Goal: Transaction & Acquisition: Purchase product/service

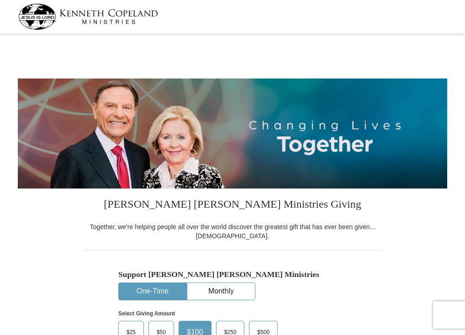
select select "MI"
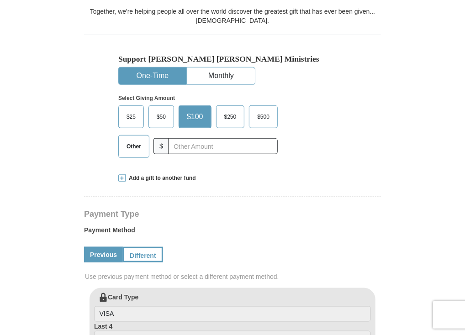
scroll to position [233, 0]
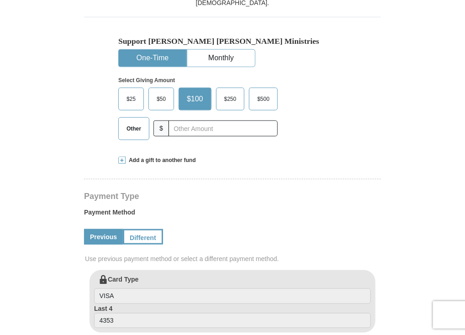
click at [153, 96] on span "$50" at bounding box center [161, 99] width 18 height 14
click at [0, 0] on input "$50" at bounding box center [0, 0] width 0 height 0
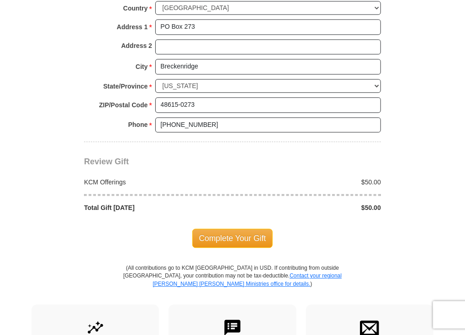
scroll to position [694, 0]
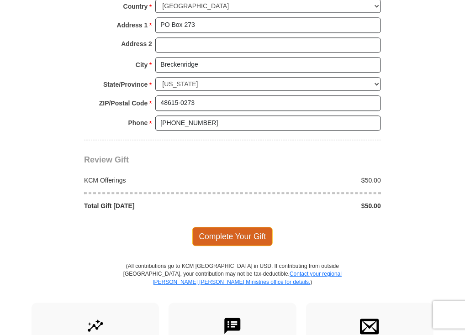
click at [229, 231] on span "Complete Your Gift" at bounding box center [232, 236] width 81 height 19
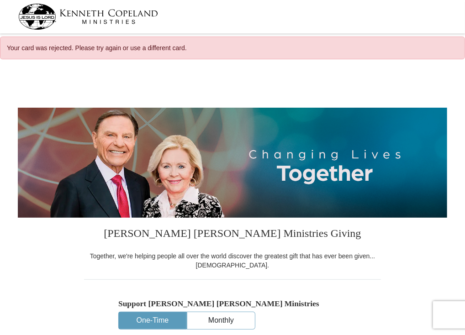
select select "MI"
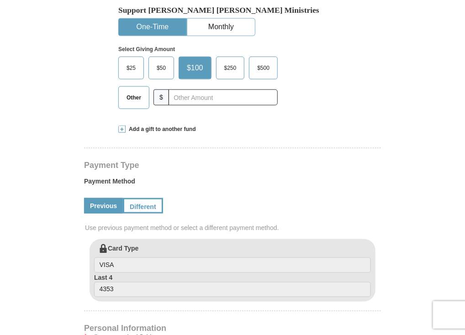
scroll to position [298, 0]
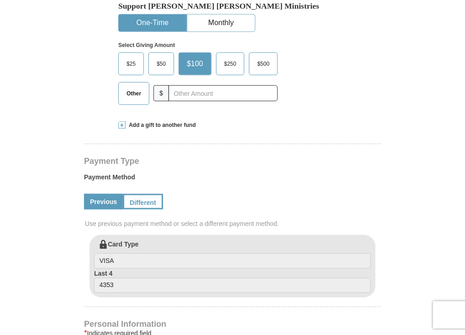
click at [161, 64] on span "$50" at bounding box center [161, 64] width 18 height 14
click at [0, 0] on input "$50" at bounding box center [0, 0] width 0 height 0
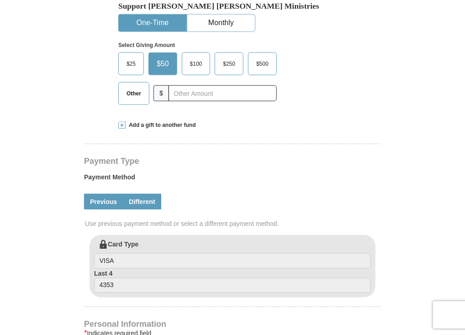
click at [133, 200] on link "Different" at bounding box center [142, 202] width 38 height 16
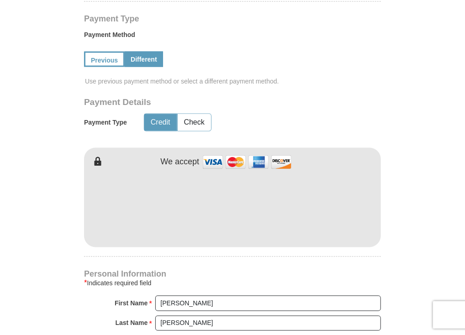
scroll to position [453, 0]
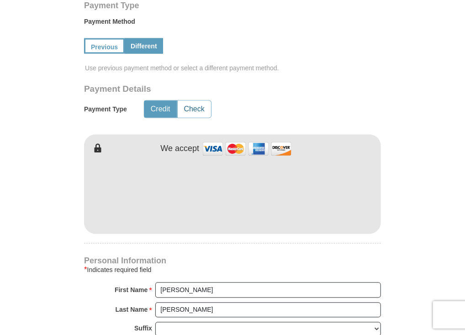
click at [198, 111] on button "Check" at bounding box center [194, 109] width 33 height 17
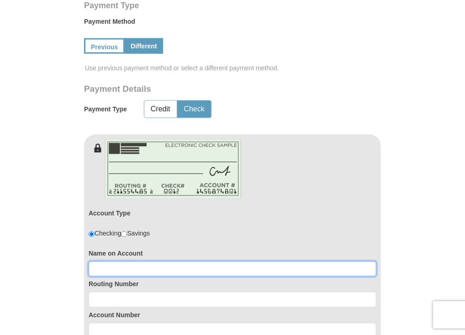
click at [94, 268] on input at bounding box center [233, 270] width 288 height 16
type input "Isabella"
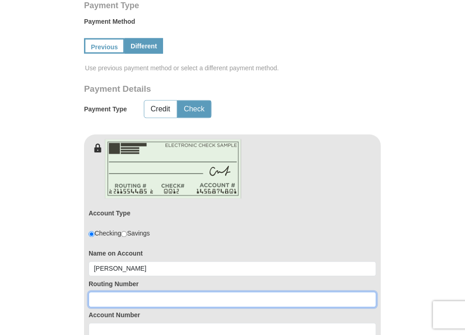
click at [100, 299] on input at bounding box center [233, 300] width 288 height 16
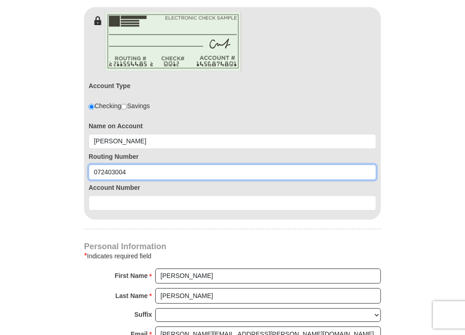
scroll to position [583, 0]
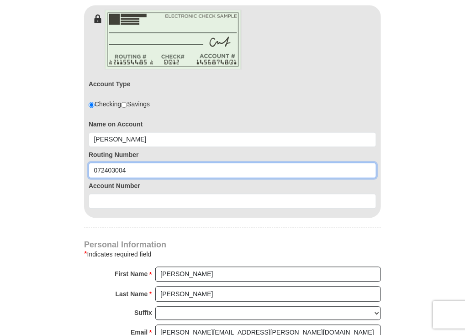
type input "072403004"
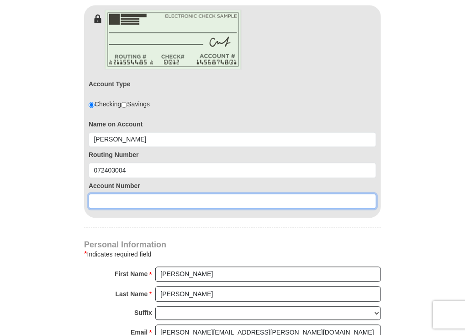
click at [97, 195] on input at bounding box center [233, 202] width 288 height 16
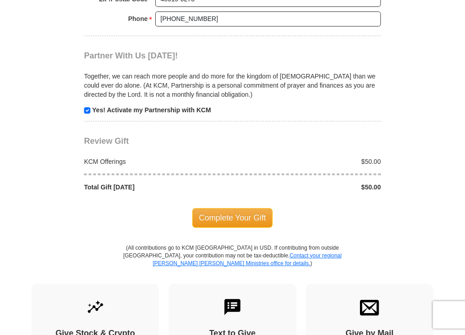
scroll to position [1047, 0]
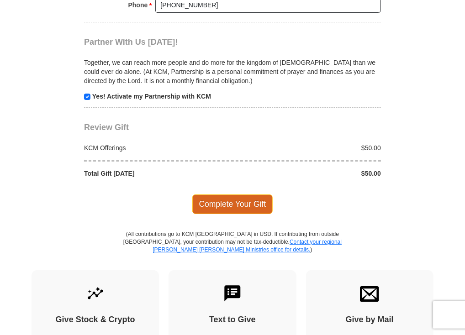
type input "90875"
click at [206, 199] on span "Complete Your Gift" at bounding box center [232, 204] width 81 height 19
